Goal: Information Seeking & Learning: Learn about a topic

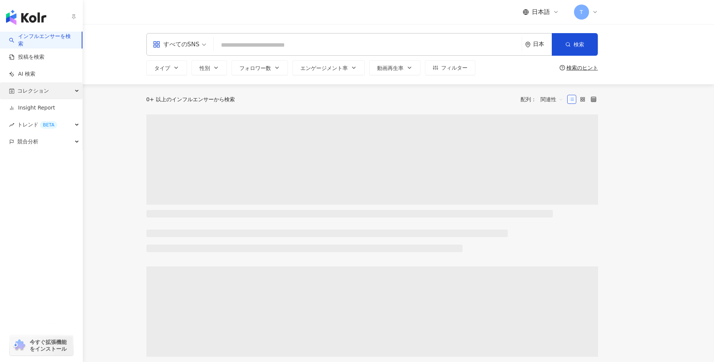
click at [22, 96] on span "コレクション" at bounding box center [33, 90] width 32 height 17
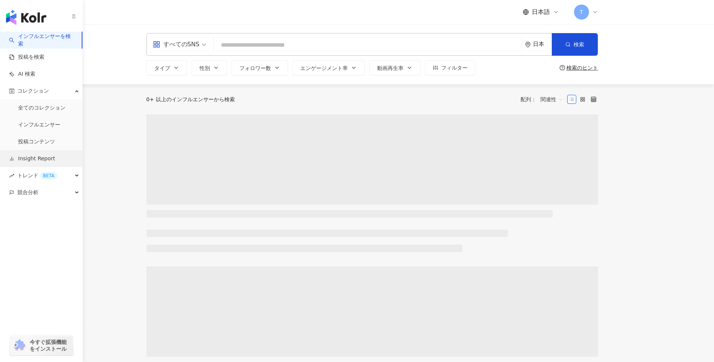
click at [48, 158] on link "Insight Report" at bounding box center [32, 159] width 46 height 8
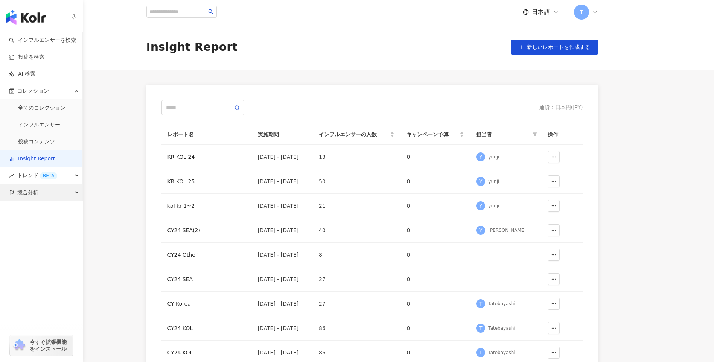
click at [49, 192] on div "競合分析" at bounding box center [41, 192] width 82 height 17
click at [52, 211] on link "アカウント分析" at bounding box center [36, 210] width 37 height 8
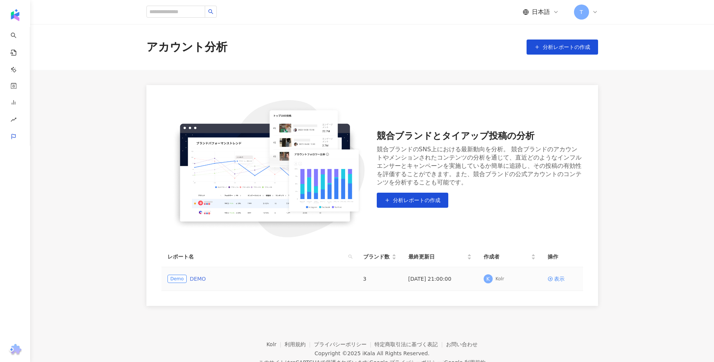
click at [195, 279] on link "DEMO" at bounding box center [198, 279] width 16 height 8
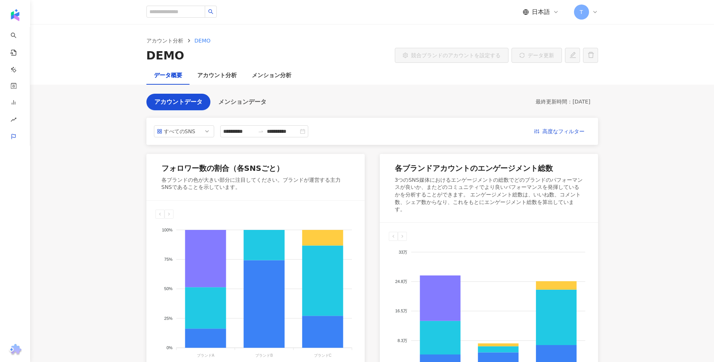
click at [689, 172] on main "**********" at bounding box center [372, 311] width 684 height 575
click at [207, 72] on div "アカウント分析" at bounding box center [217, 75] width 40 height 9
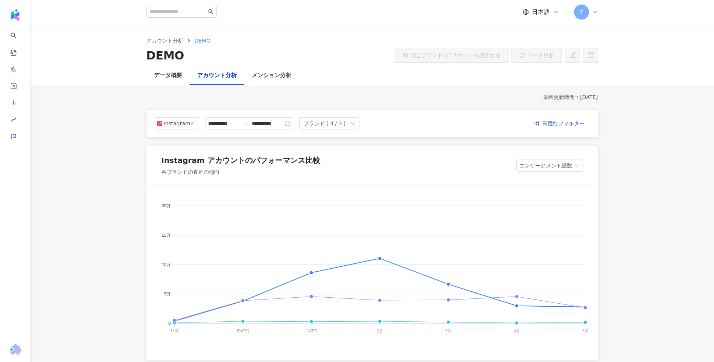
drag, startPoint x: 637, startPoint y: 118, endPoint x: 648, endPoint y: -28, distance: 145.8
click at [284, 79] on div "メンション分析" at bounding box center [272, 75] width 40 height 9
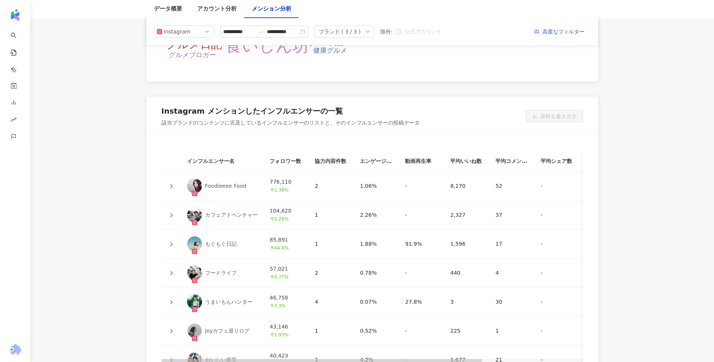
scroll to position [1333, 0]
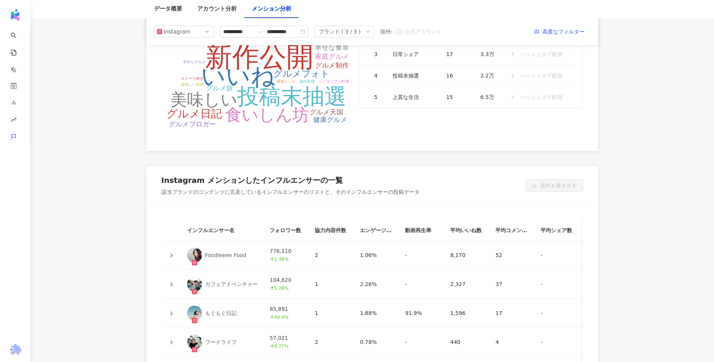
drag, startPoint x: 119, startPoint y: 227, endPoint x: 119, endPoint y: 121, distance: 105.8
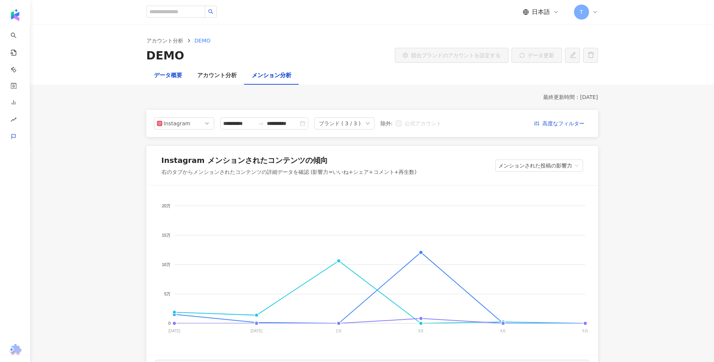
click at [170, 73] on div "データ概要" at bounding box center [168, 75] width 28 height 9
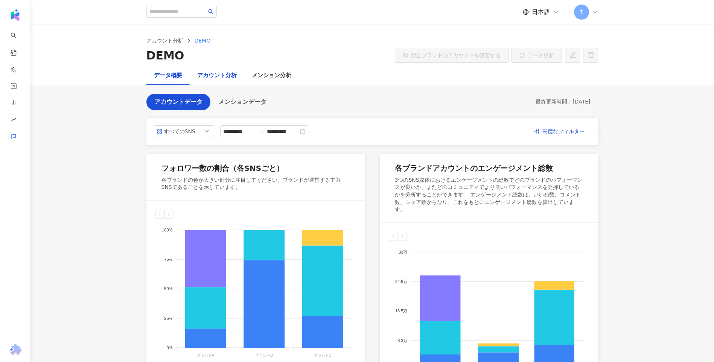
click at [200, 72] on div "アカウント分析" at bounding box center [217, 75] width 40 height 9
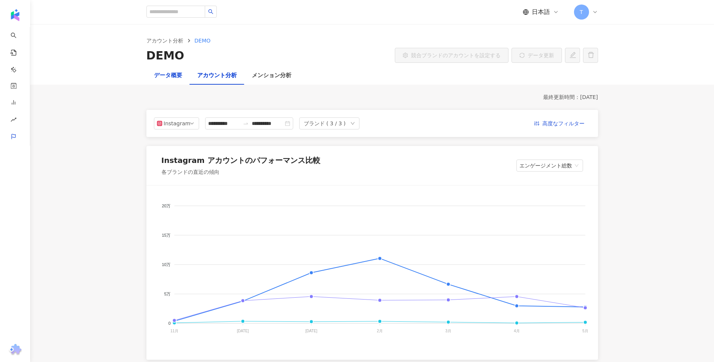
click at [163, 73] on div "データ概要" at bounding box center [168, 75] width 28 height 9
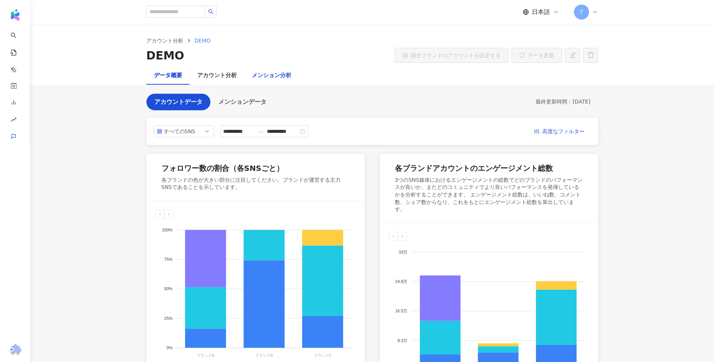
click at [278, 79] on div "メンション分析" at bounding box center [272, 75] width 40 height 9
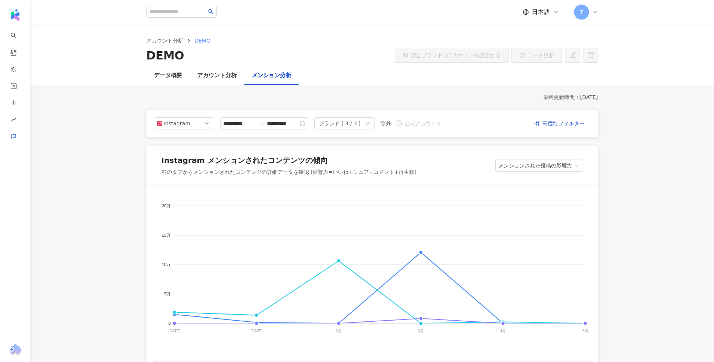
drag, startPoint x: 127, startPoint y: 0, endPoint x: 93, endPoint y: 174, distance: 177.0
drag, startPoint x: 105, startPoint y: 0, endPoint x: 94, endPoint y: 275, distance: 274.8
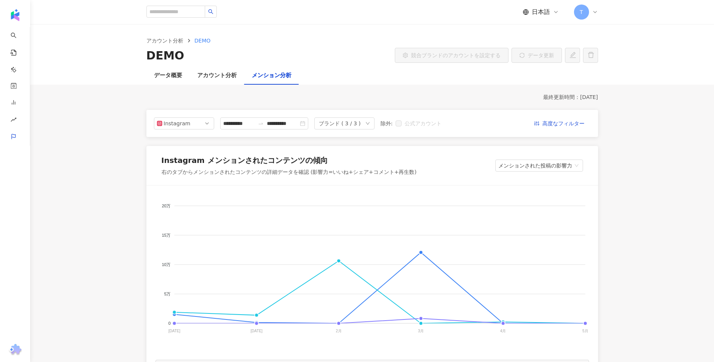
click at [527, 47] on div "アカウント分析 DEMO DEMO 競合ブランドのアカウントを設定する データ更新" at bounding box center [372, 50] width 482 height 27
click at [218, 79] on div "アカウント分析" at bounding box center [217, 75] width 40 height 9
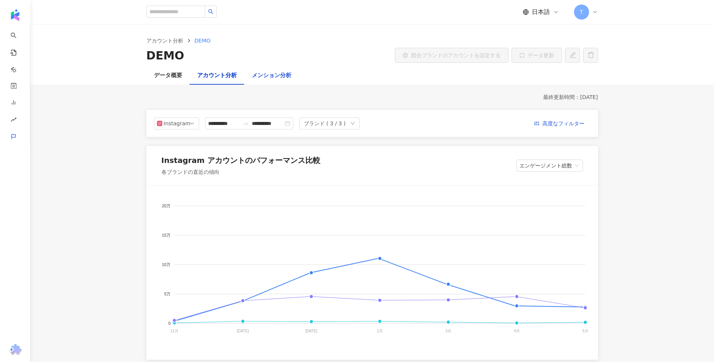
click at [272, 77] on div "メンション分析" at bounding box center [272, 75] width 40 height 9
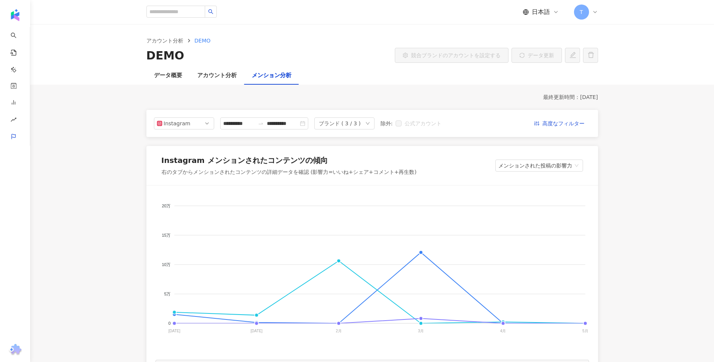
drag, startPoint x: 79, startPoint y: 1, endPoint x: 69, endPoint y: 198, distance: 197.2
click at [160, 78] on div "データ概要" at bounding box center [168, 75] width 28 height 9
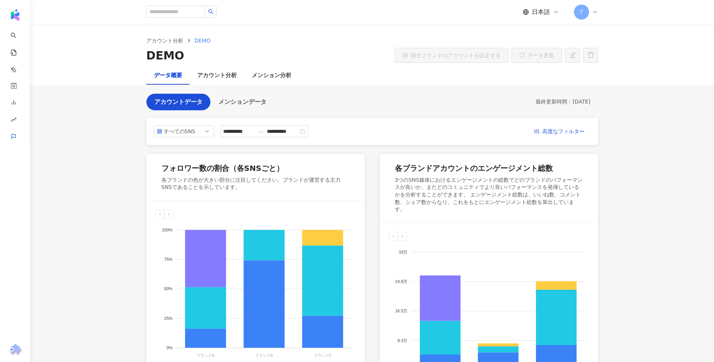
click at [614, 171] on main "**********" at bounding box center [372, 311] width 684 height 575
click at [226, 78] on div "アカウント分析" at bounding box center [217, 75] width 40 height 9
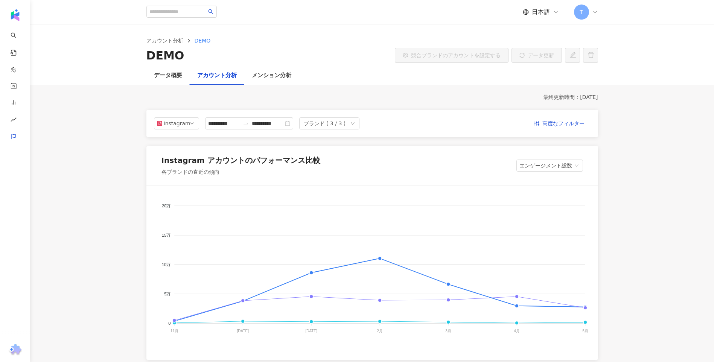
drag, startPoint x: 638, startPoint y: 85, endPoint x: 618, endPoint y: -28, distance: 114.4
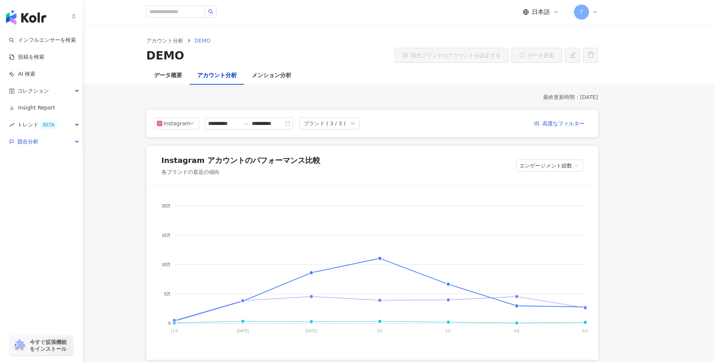
click at [31, 22] on img "button" at bounding box center [26, 17] width 40 height 15
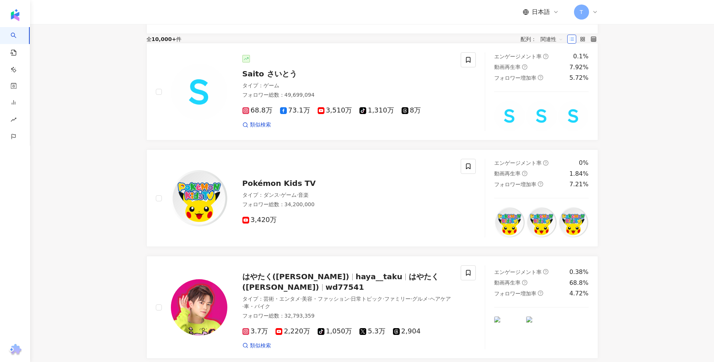
scroll to position [1209, 0]
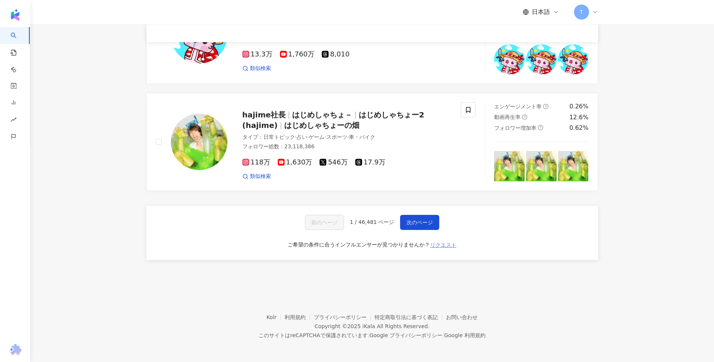
click at [436, 244] on span "リクエスト" at bounding box center [443, 245] width 26 height 6
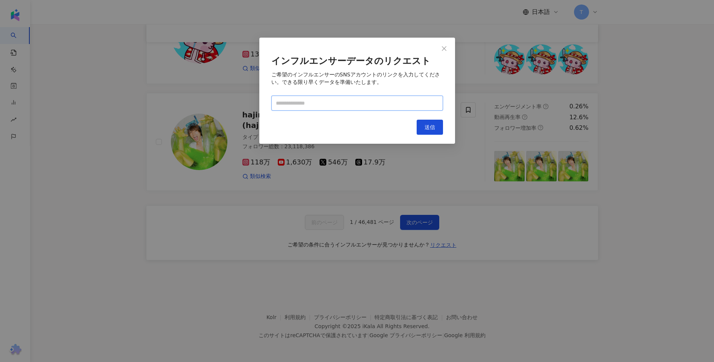
paste input "**********"
type input "**********"
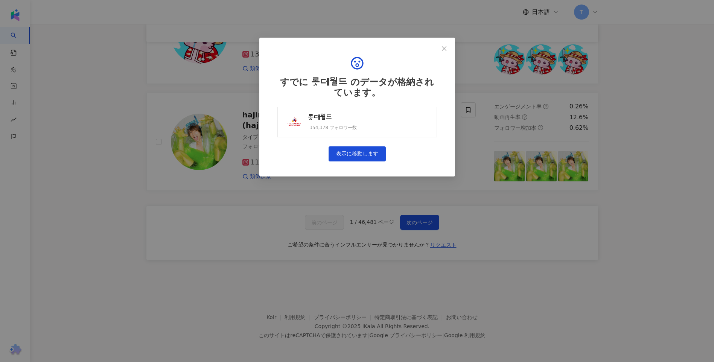
click at [399, 116] on link "롯데월드 354,378 フォロワー数" at bounding box center [358, 122] width 160 height 31
click at [446, 53] on button "Close" at bounding box center [444, 48] width 15 height 15
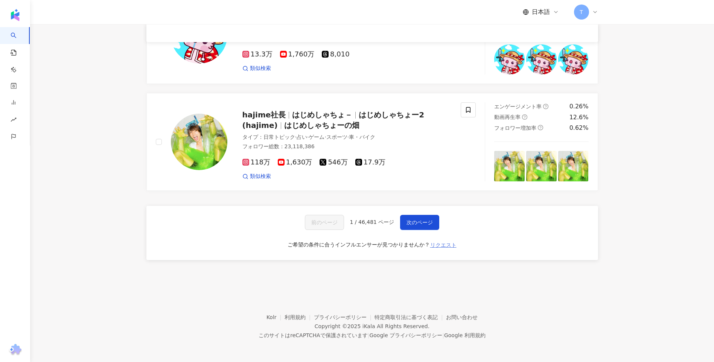
click at [445, 246] on span "リクエスト" at bounding box center [443, 245] width 26 height 6
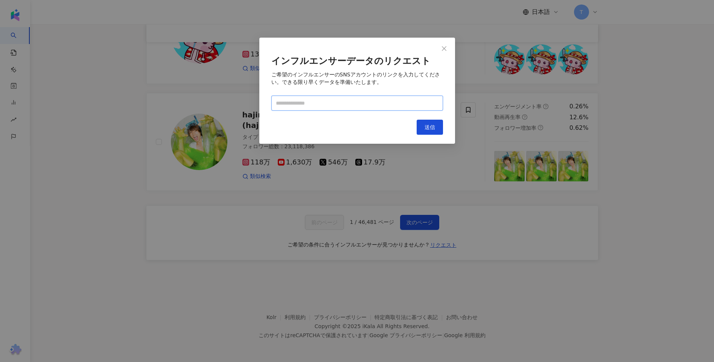
click at [334, 97] on input "text" at bounding box center [358, 103] width 172 height 15
paste input "**********"
type input "**********"
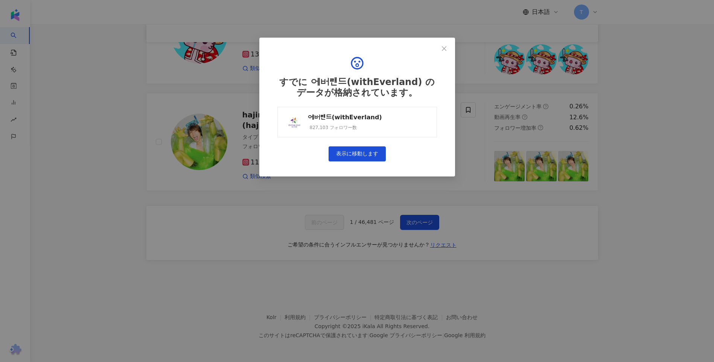
click at [367, 128] on div "827,103 フォロワー数" at bounding box center [345, 128] width 74 height 6
drag, startPoint x: 447, startPoint y: 46, endPoint x: 458, endPoint y: 104, distance: 58.7
click at [447, 46] on span "Close" at bounding box center [444, 49] width 15 height 6
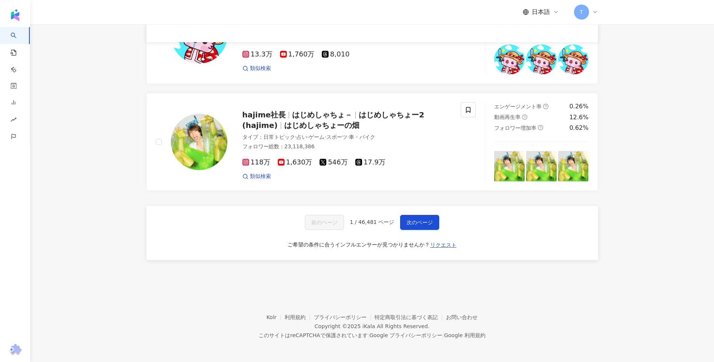
click at [435, 252] on div "前のページ 1 / 46,481 ページ 次のページ ご希望の条件に合うインフルエンサーが見つかりませんか？ リクエスト" at bounding box center [373, 233] width 452 height 54
click at [448, 242] on span "リクエスト" at bounding box center [443, 245] width 26 height 6
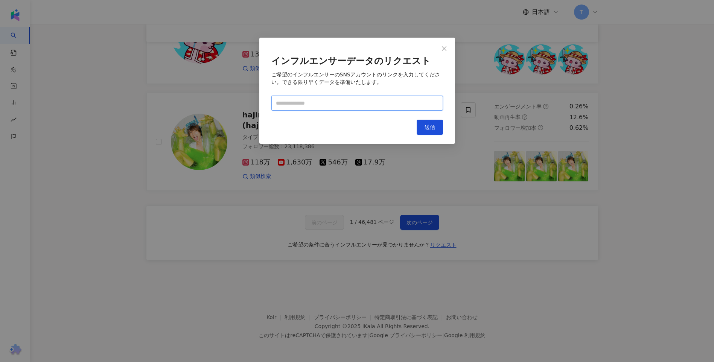
click at [342, 101] on input "text" at bounding box center [358, 103] width 172 height 15
paste input "**********"
type input "**********"
click at [432, 130] on span "送信" at bounding box center [430, 127] width 11 height 6
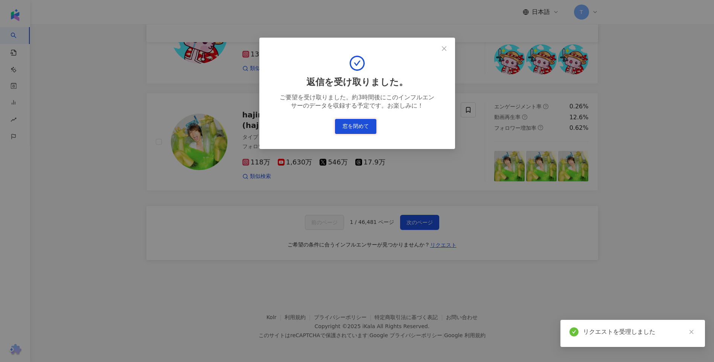
click at [364, 124] on button "窓を閉めて" at bounding box center [355, 126] width 41 height 15
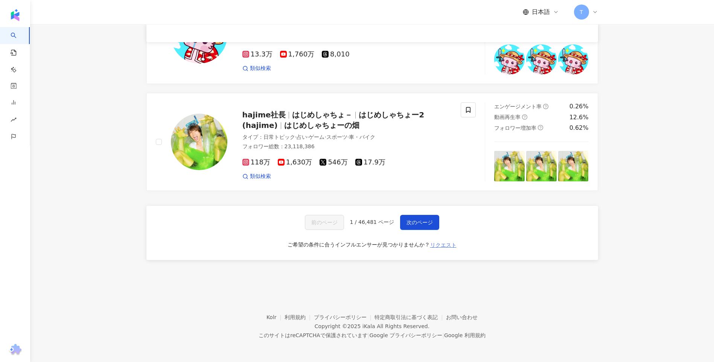
click at [439, 248] on span "リクエスト" at bounding box center [443, 245] width 26 height 6
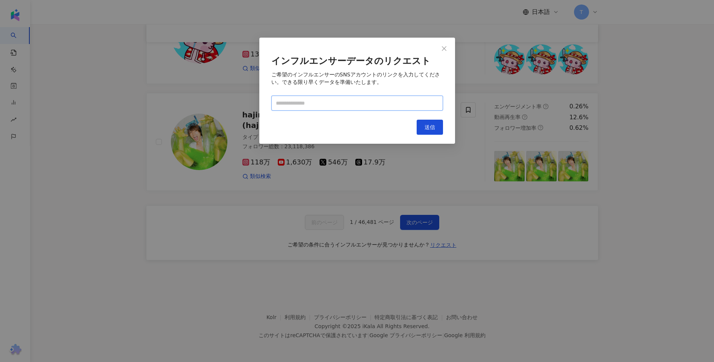
click at [361, 104] on input "text" at bounding box center [358, 103] width 172 height 15
paste input "**********"
type input "**********"
click at [419, 123] on button "送信" at bounding box center [430, 127] width 26 height 15
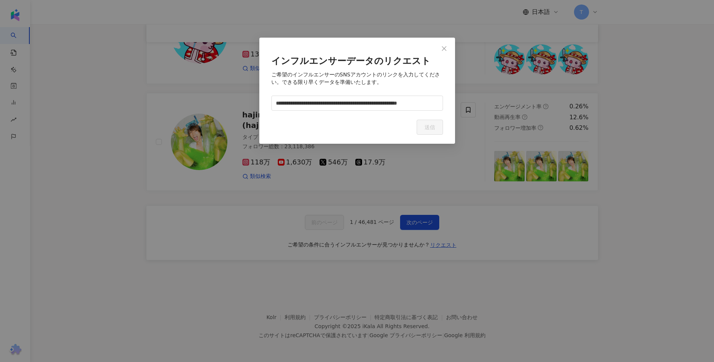
scroll to position [0, 0]
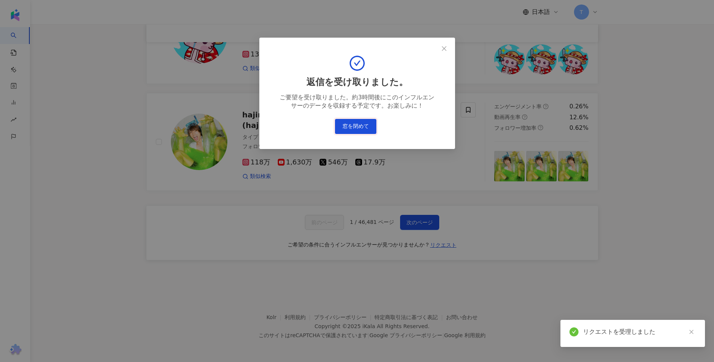
click at [367, 129] on button "窓を閉めて" at bounding box center [355, 126] width 41 height 15
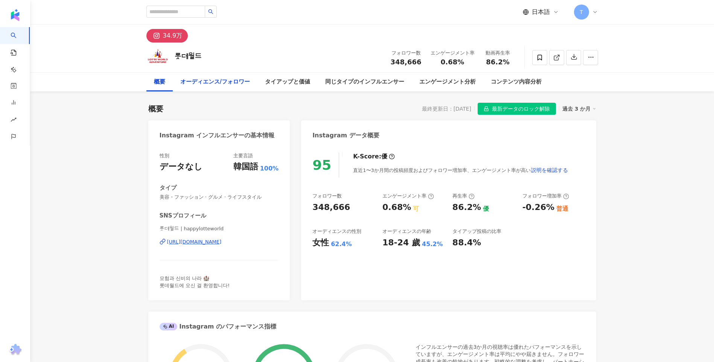
click at [192, 79] on div "オーディエンス/フォロワー" at bounding box center [215, 82] width 70 height 9
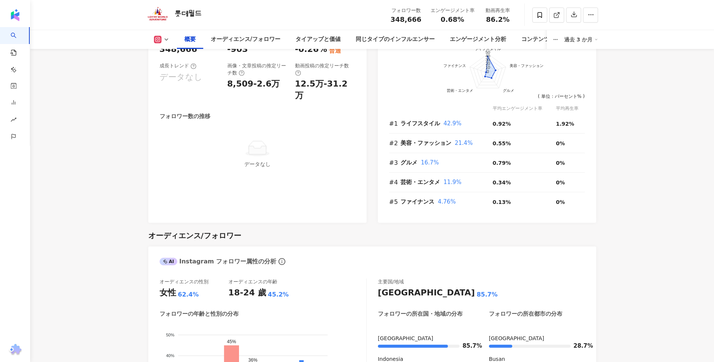
scroll to position [444, 0]
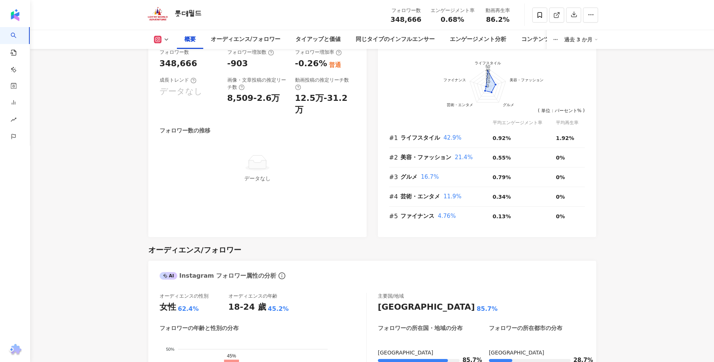
click at [157, 35] on div "概要 オーディエンス/フォロワー タイアップと価値 同じタイプのインフルエンサー エンゲージメント分析 コンテンツ内容分析 過去 3 か月" at bounding box center [373, 39] width 452 height 19
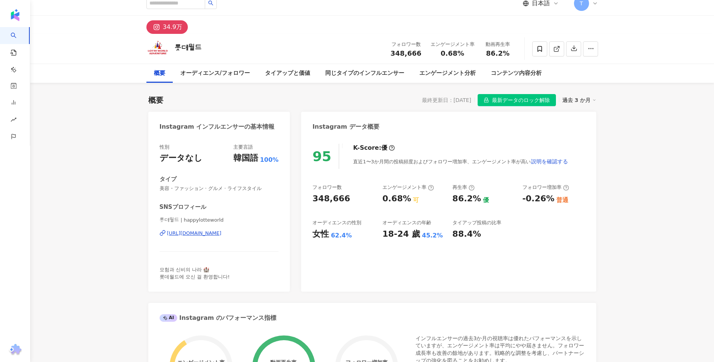
scroll to position [0, 0]
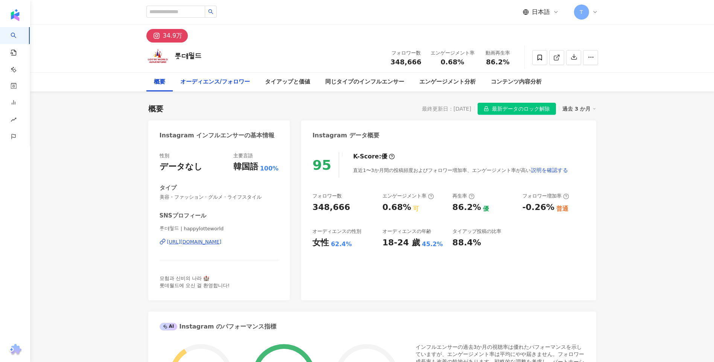
click at [217, 80] on div "オーディエンス/フォロワー" at bounding box center [215, 82] width 70 height 9
click at [520, 85] on div "コンテンツ内容分析" at bounding box center [516, 82] width 51 height 9
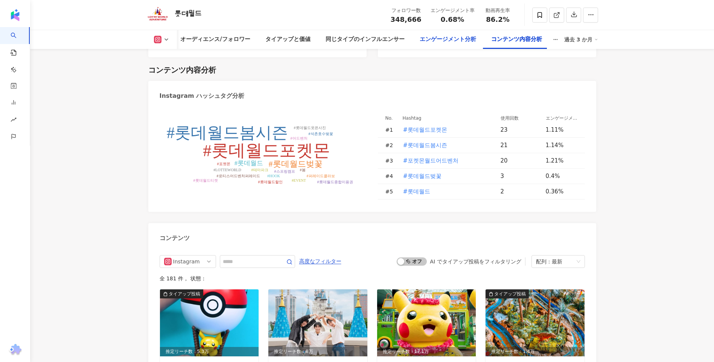
click at [429, 40] on div "エンゲージメント分析" at bounding box center [448, 39] width 56 height 9
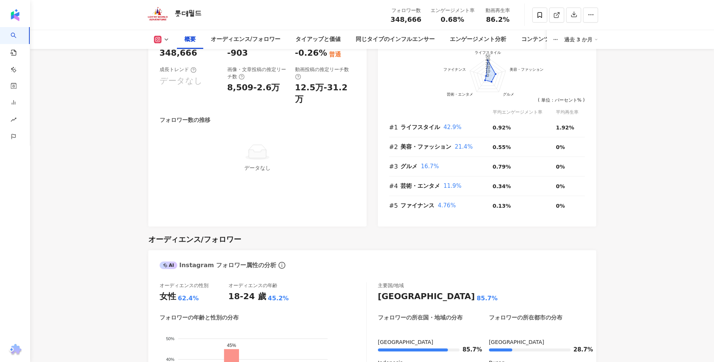
scroll to position [377, 0]
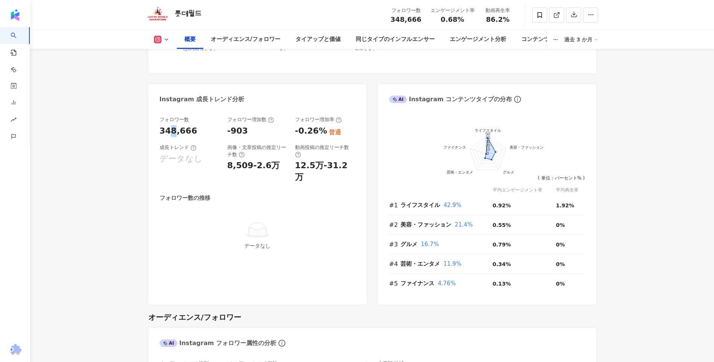
click at [169, 129] on div "348,666" at bounding box center [179, 131] width 38 height 12
drag, startPoint x: 169, startPoint y: 129, endPoint x: 189, endPoint y: 148, distance: 26.9
click at [189, 148] on div "成長トレンド" at bounding box center [178, 147] width 37 height 7
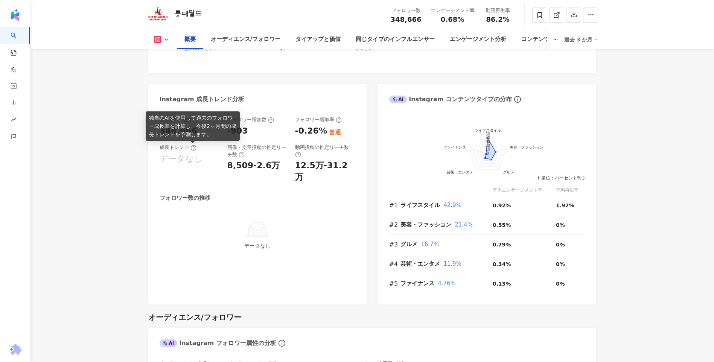
click at [191, 148] on icon at bounding box center [194, 148] width 6 height 6
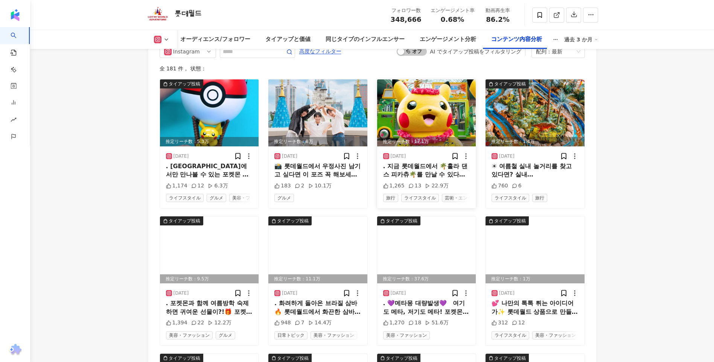
scroll to position [2448, 0]
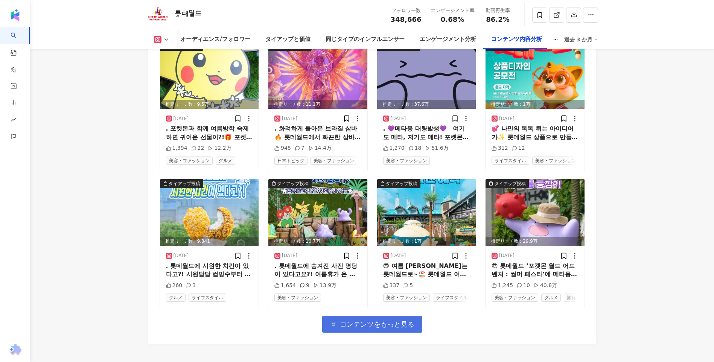
click at [380, 329] on span "コンテンツをもっと見る" at bounding box center [377, 325] width 75 height 8
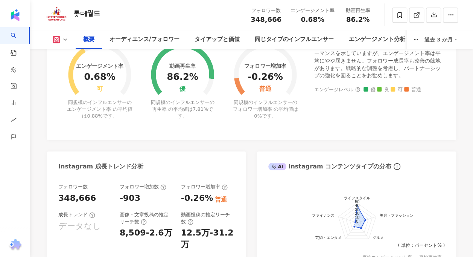
scroll to position [377, 0]
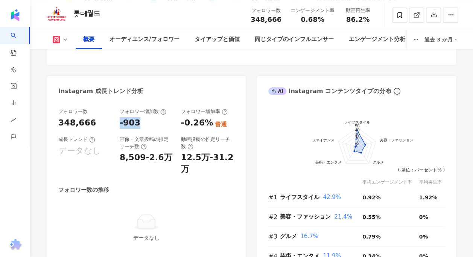
drag, startPoint x: 121, startPoint y: 122, endPoint x: 141, endPoint y: 122, distance: 20.7
click at [141, 122] on div "-903" at bounding box center [147, 123] width 54 height 12
drag, startPoint x: 141, startPoint y: 122, endPoint x: 235, endPoint y: 121, distance: 93.8
click at [235, 121] on div "フォロワー数 348,666 フォロワー増加数 -903 フォロワー増加率 -0.26% 普通 成長トレンド データなし 画像・文章投稿の推定リーチ数 8,5…" at bounding box center [146, 199] width 199 height 196
click at [56, 122] on div "フォロワー数 348,666 フォロワー増加数 -903 フォロワー増加率 -0.26% 普通 成長トレンド データなし 画像・文章投稿の推定リーチ数 8,5…" at bounding box center [146, 199] width 199 height 196
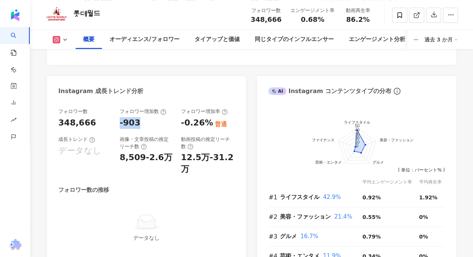
drag, startPoint x: 120, startPoint y: 124, endPoint x: 140, endPoint y: 123, distance: 20.4
click at [140, 123] on div "-903" at bounding box center [147, 123] width 54 height 12
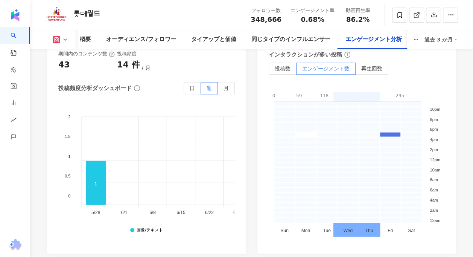
scroll to position [1855, 0]
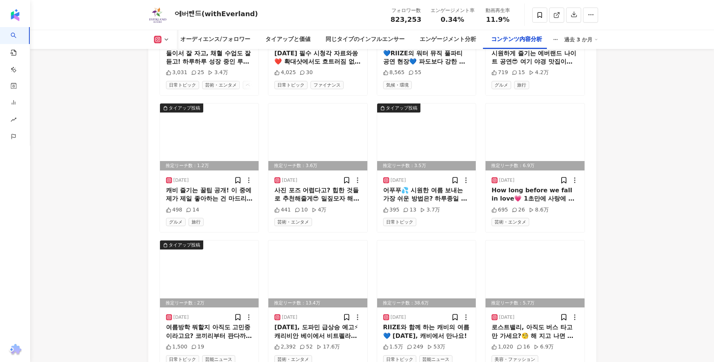
scroll to position [2561, 0]
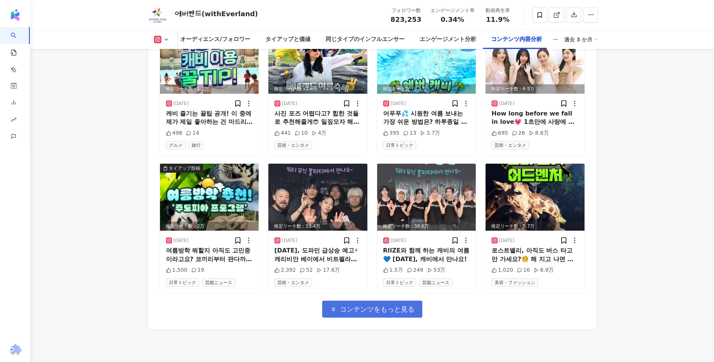
click at [370, 311] on span "コンテンツをもっと見る" at bounding box center [377, 309] width 75 height 8
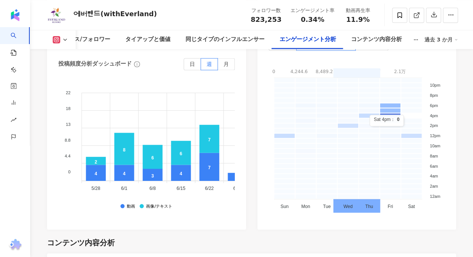
scroll to position [1951, 0]
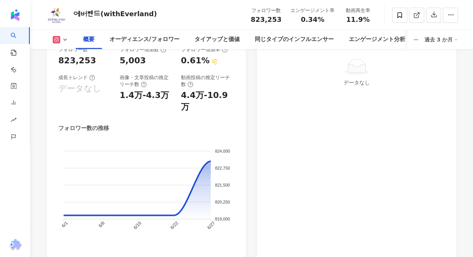
scroll to position [407, 0]
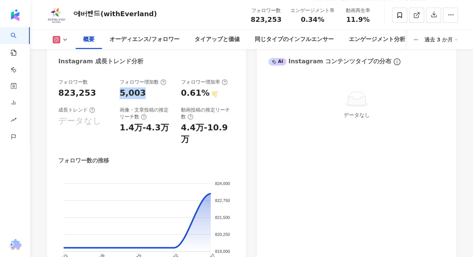
drag, startPoint x: 120, startPoint y: 94, endPoint x: 159, endPoint y: 97, distance: 38.9
click at [159, 97] on div "5,003" at bounding box center [147, 93] width 54 height 12
click at [56, 90] on div "フォロワー数 823,253 フォロワー増加数 5,003 フォロワー増加率 0.61% 可 成長トレンド データなし 画像・文章投稿の推定リーチ数 1.4万…" at bounding box center [146, 181] width 199 height 220
drag, startPoint x: 59, startPoint y: 92, endPoint x: 94, endPoint y: 93, distance: 35.4
click at [94, 93] on div "823,253" at bounding box center [85, 93] width 54 height 12
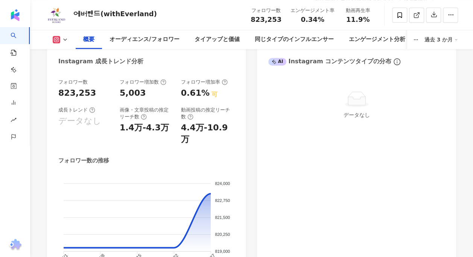
click at [253, 61] on div "Instagram インフルエンサーの基本情報 性別 他の 主要言語 韓国語 99.7% タイプ 芸術・エンタメ · 日常トピック · グルメ · ライフスタ…" at bounding box center [251, 2] width 409 height 577
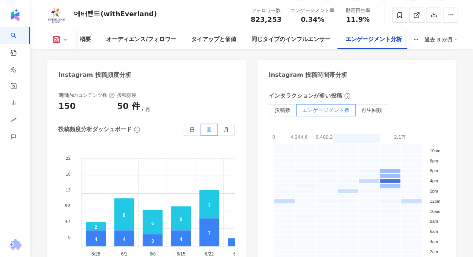
scroll to position [1924, 0]
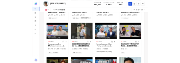
scroll to position [2900, 0]
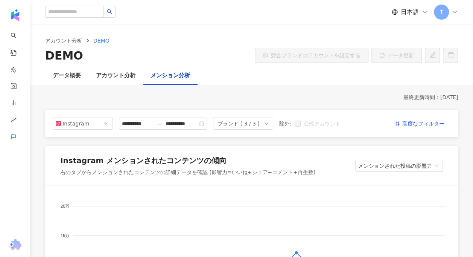
click at [220, 75] on div "データ概要 アカウント分析 メンション分析" at bounding box center [251, 76] width 443 height 18
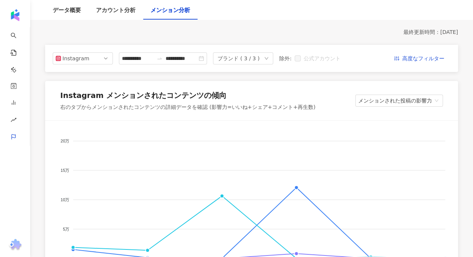
scroll to position [38, 0]
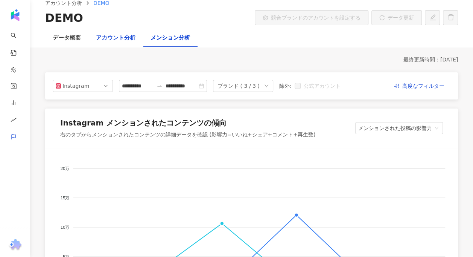
click at [132, 37] on div "アカウント分析" at bounding box center [116, 38] width 40 height 9
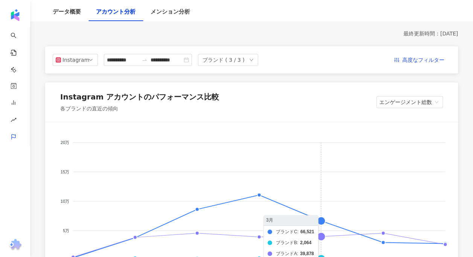
scroll to position [38, 0]
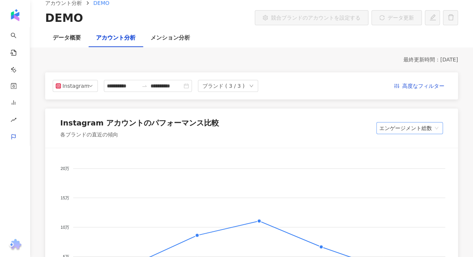
click at [405, 125] on span "エンゲージメント総数" at bounding box center [410, 127] width 61 height 11
click at [299, 134] on div "Instagram アカウントのパフォーマンス比較 各ブランドの直近の傾向 エンゲージメント総数" at bounding box center [251, 127] width 413 height 39
click at [69, 38] on div "データ概要" at bounding box center [67, 38] width 28 height 9
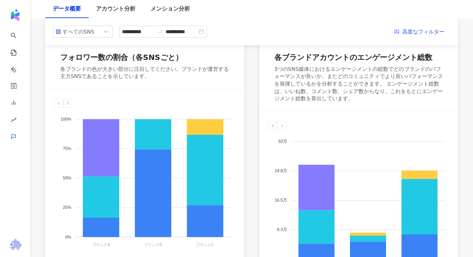
scroll to position [75, 0]
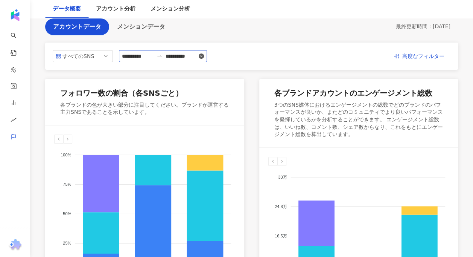
click at [204, 55] on icon "close-circle" at bounding box center [201, 55] width 5 height 5
click at [189, 54] on input at bounding box center [182, 56] width 32 height 8
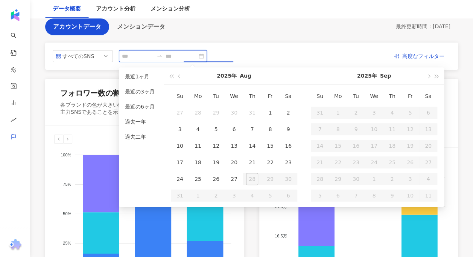
click at [132, 55] on input at bounding box center [138, 56] width 32 height 8
type input "**********"
click at [239, 46] on div "**********" at bounding box center [251, 56] width 413 height 27
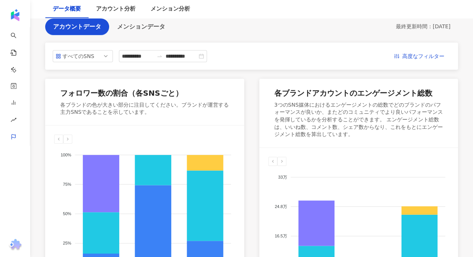
scroll to position [0, 0]
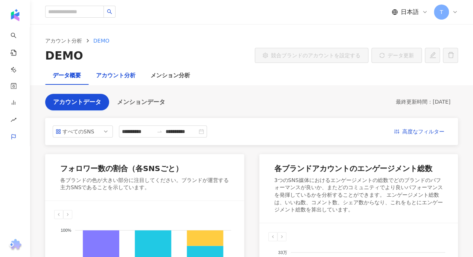
click at [119, 73] on div "アカウント分析" at bounding box center [116, 75] width 40 height 9
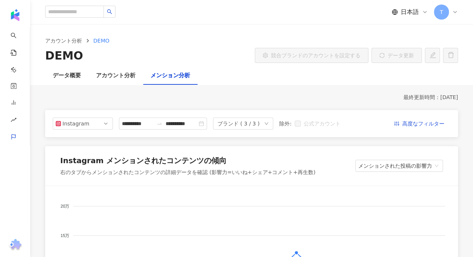
click at [328, 73] on div "データ概要 アカウント分析 メンション分析" at bounding box center [251, 76] width 443 height 18
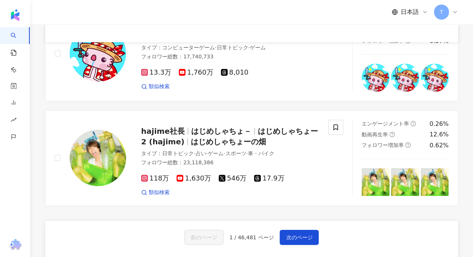
scroll to position [1205, 0]
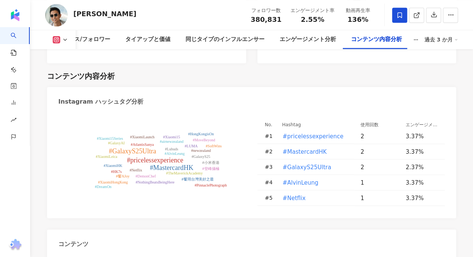
scroll to position [1892, 0]
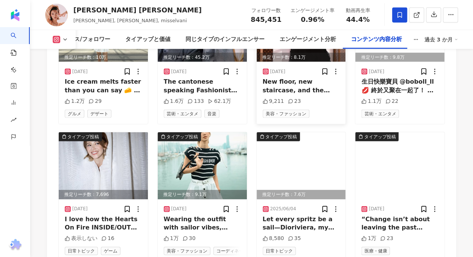
scroll to position [3821, 0]
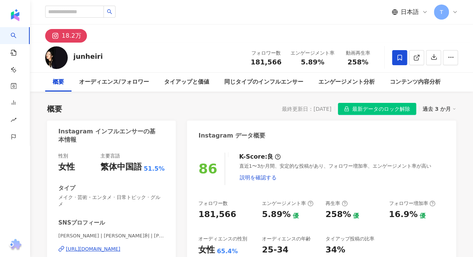
click at [159, 55] on div "junheiri フォロワー数 181,566 エンゲージメント率 5.89% 動画再生率 258%" at bounding box center [251, 58] width 443 height 30
